Goal: Check status

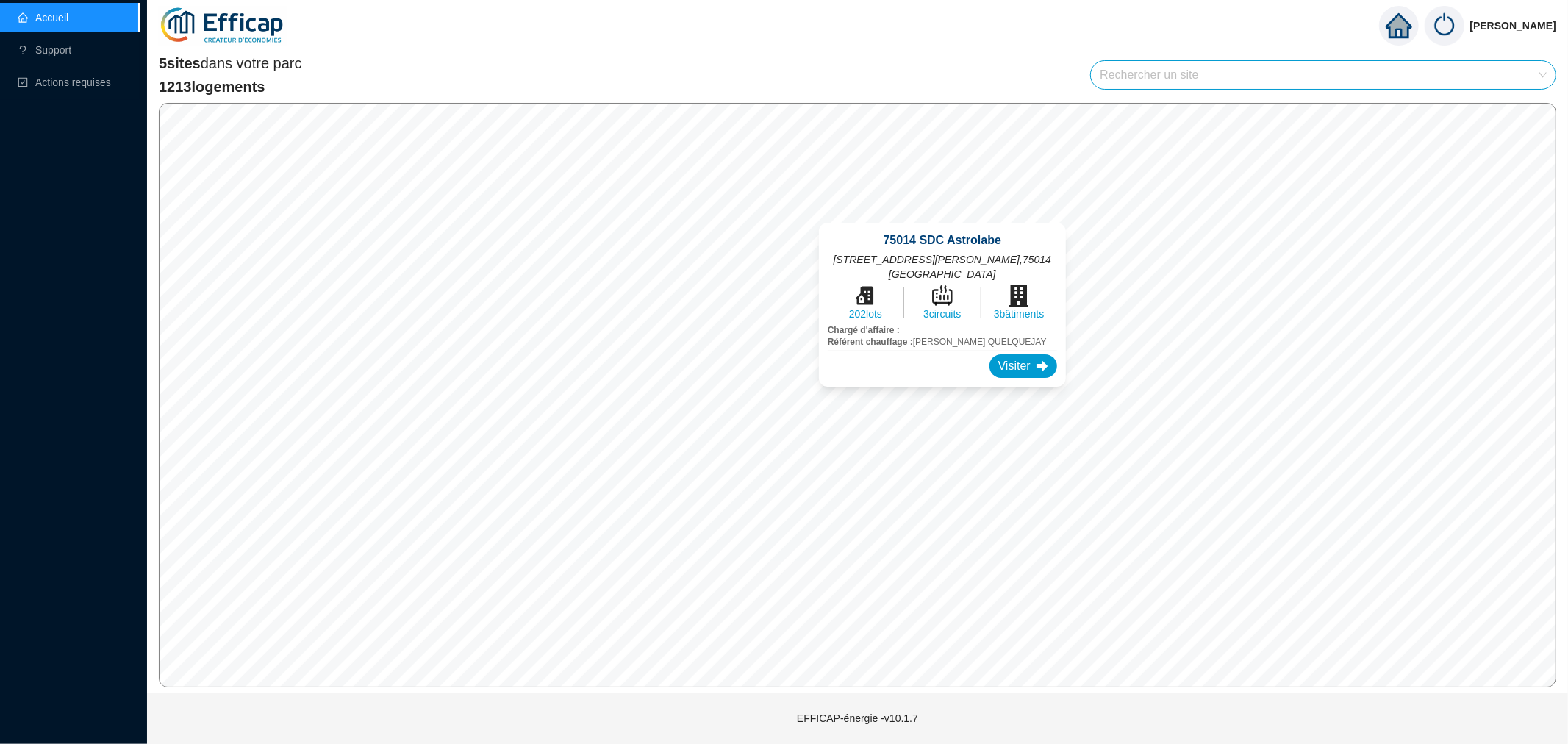
click at [991, 357] on div "Visiter" at bounding box center [1024, 366] width 68 height 24
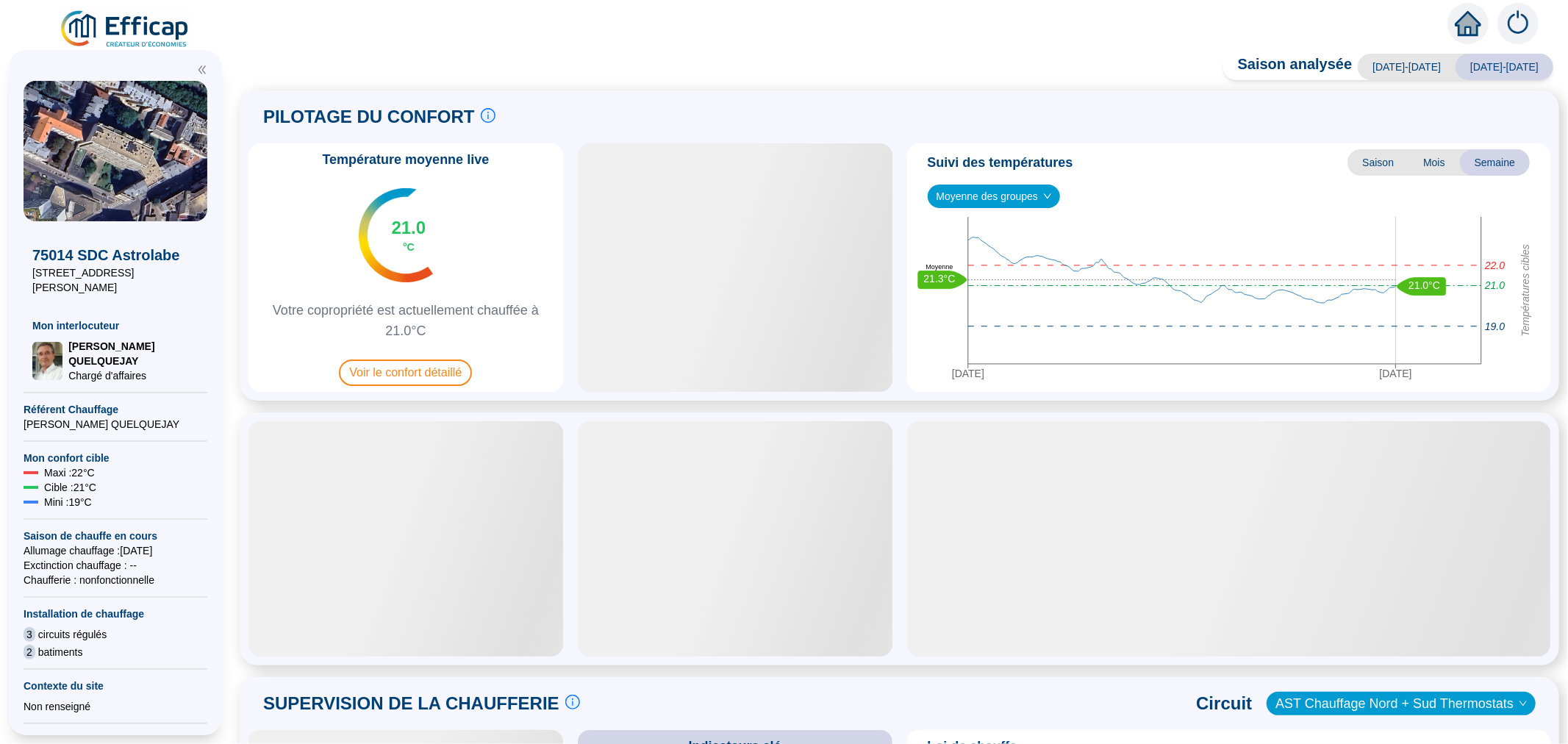
scroll to position [408, 0]
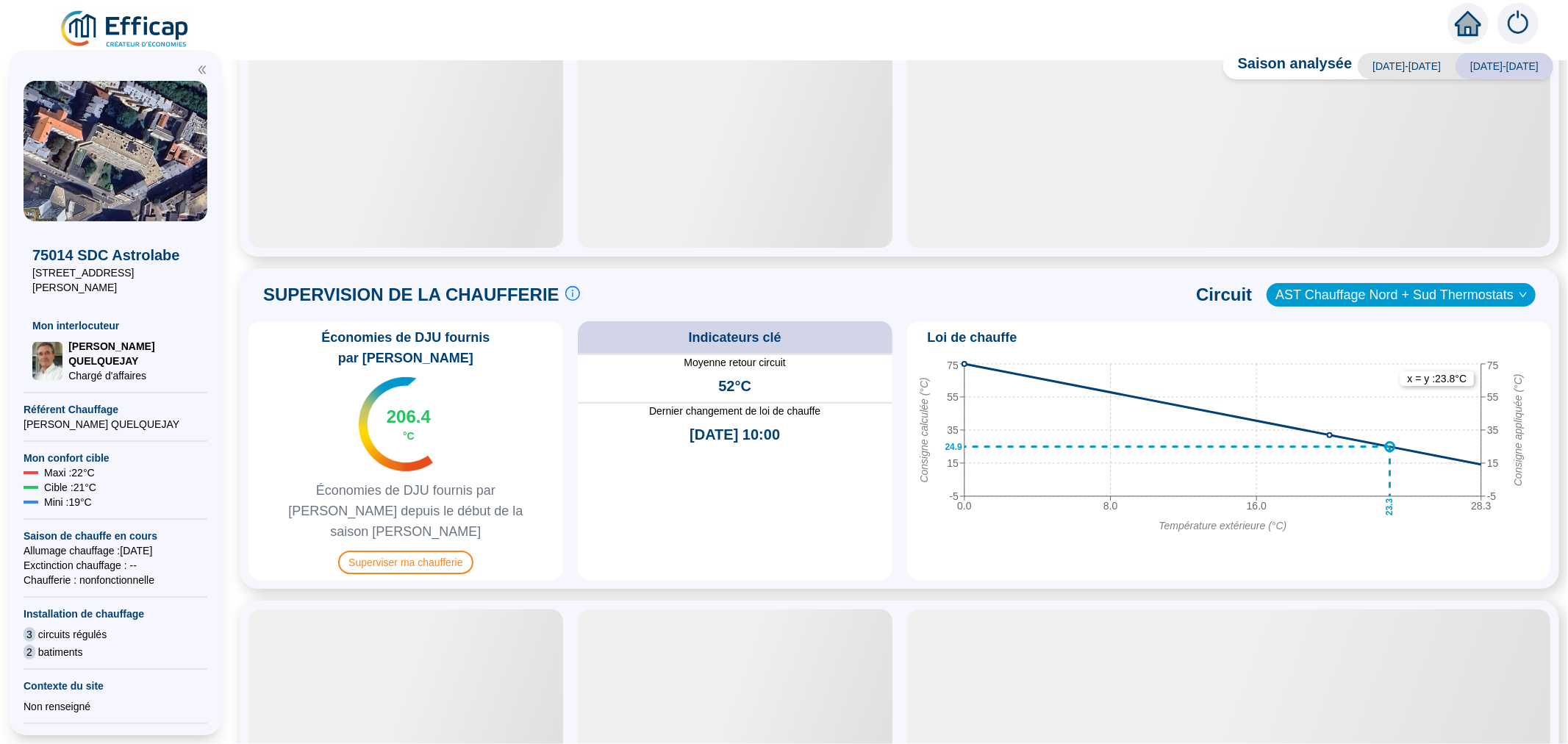
click at [408, 550] on span "Superviser ma chaufferie" at bounding box center [405, 562] width 134 height 24
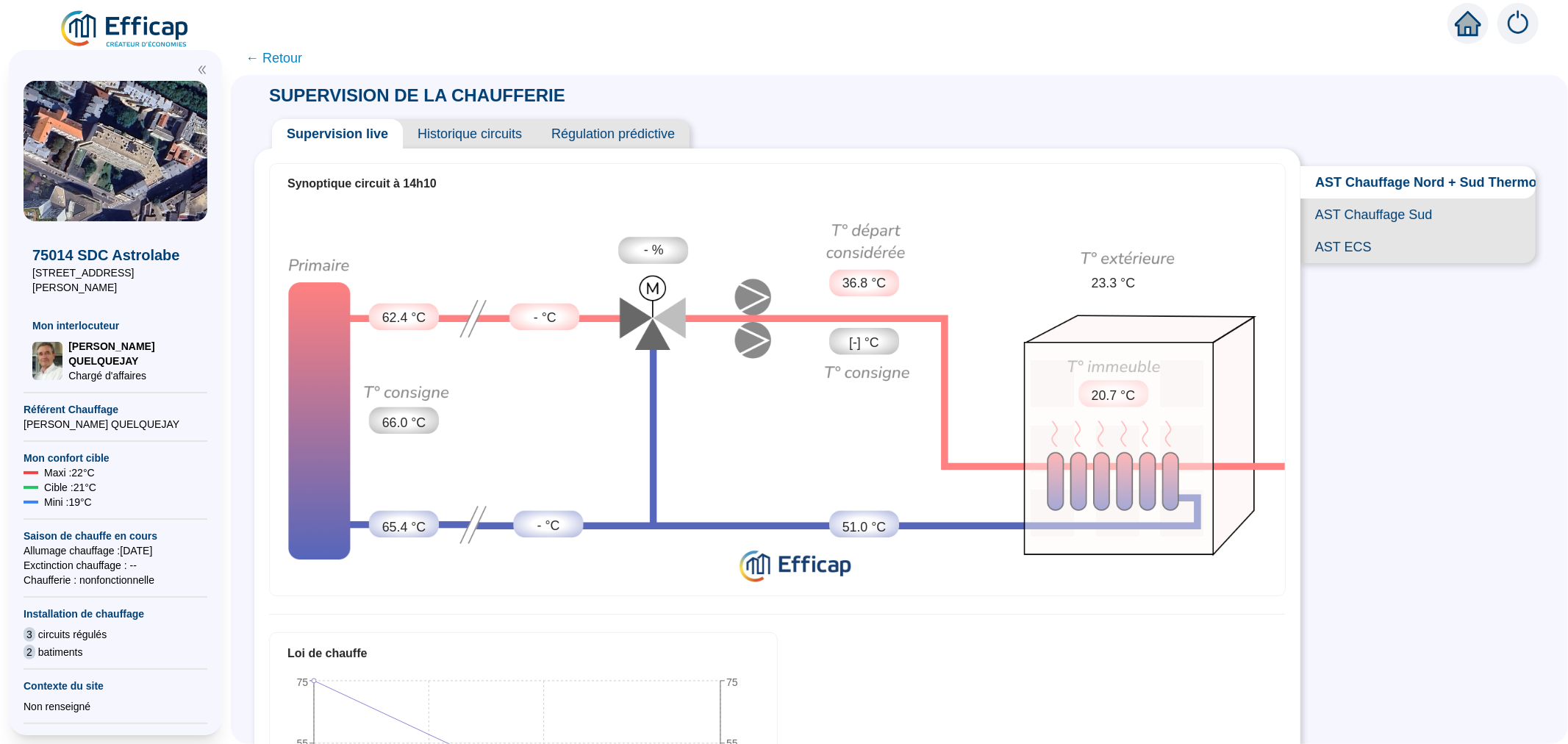
click at [482, 142] on span "Historique circuits" at bounding box center [469, 133] width 133 height 29
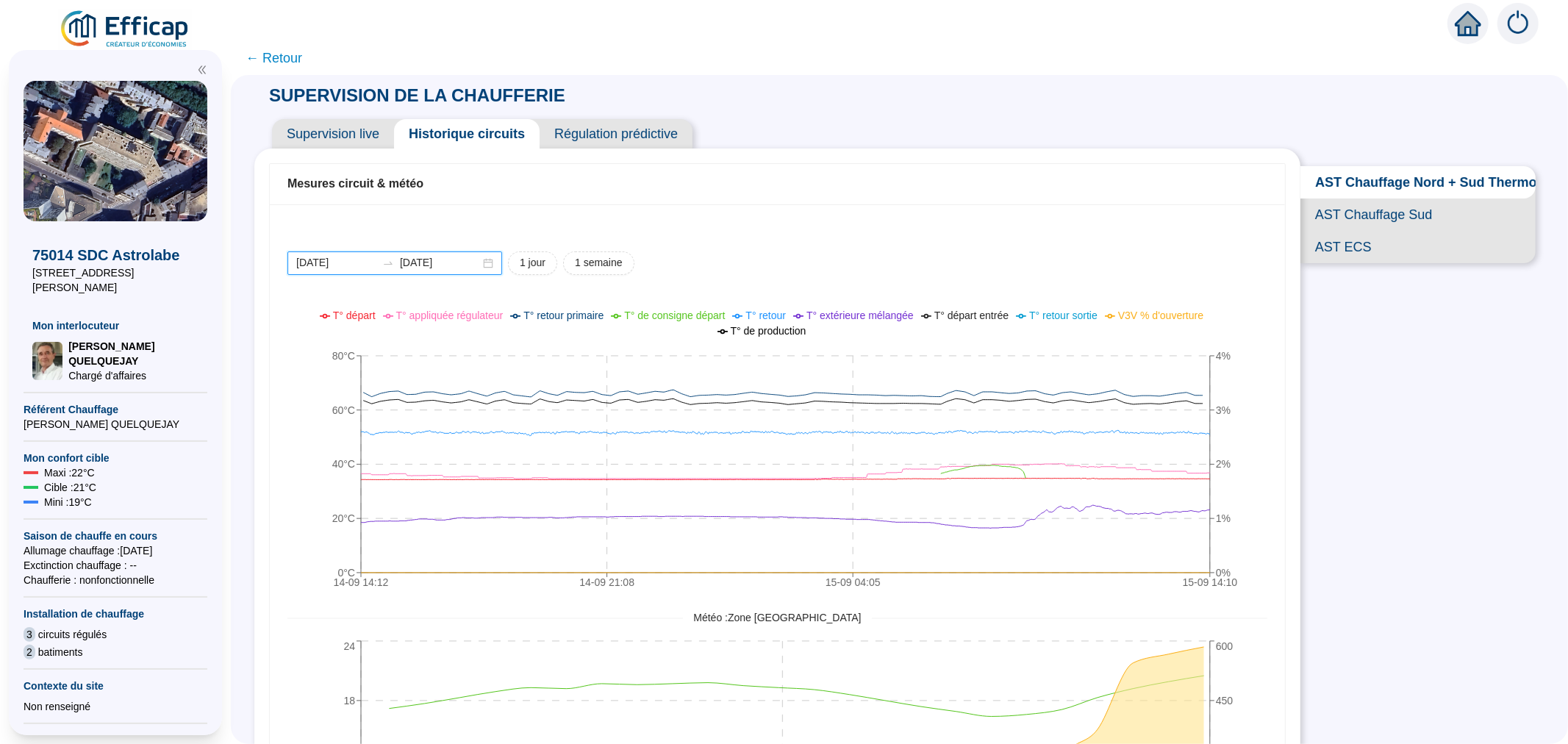
click at [340, 266] on input "2025-09-14" at bounding box center [336, 263] width 80 height 16
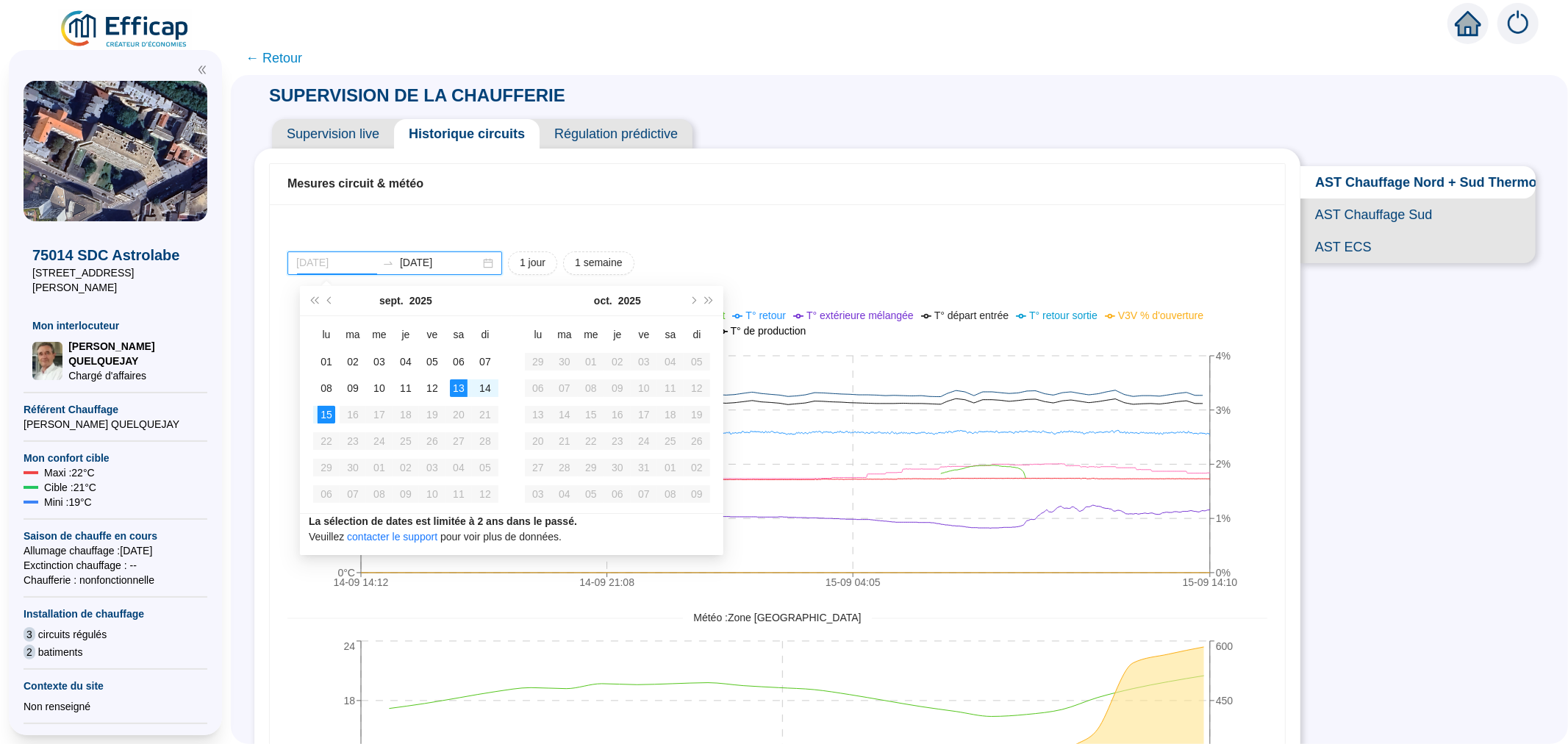
type input "[DATE]"
click at [401, 392] on div "11" at bounding box center [406, 388] width 17 height 17
type input "[DATE]"
click at [321, 415] on div "15" at bounding box center [326, 415] width 17 height 17
